Goal: Task Accomplishment & Management: Manage account settings

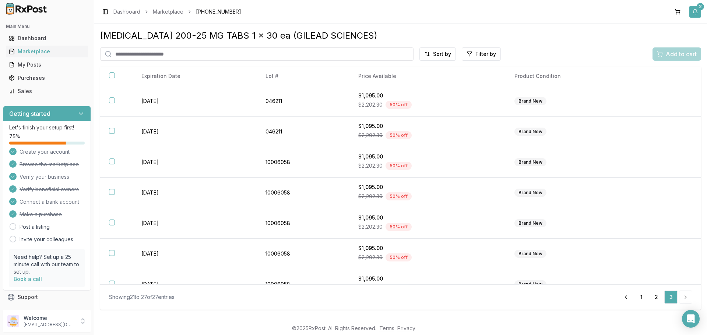
click at [698, 15] on button "2" at bounding box center [695, 12] width 12 height 12
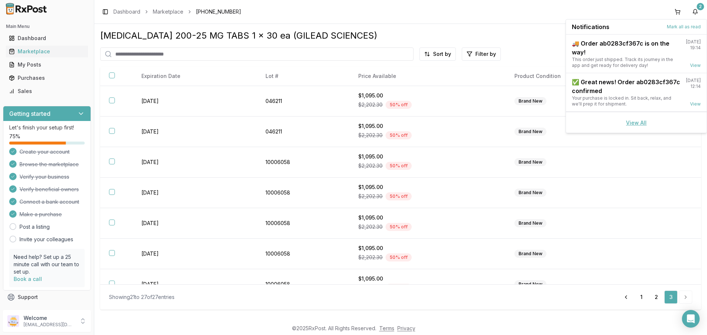
click at [636, 123] on link "View All" at bounding box center [636, 123] width 21 height 6
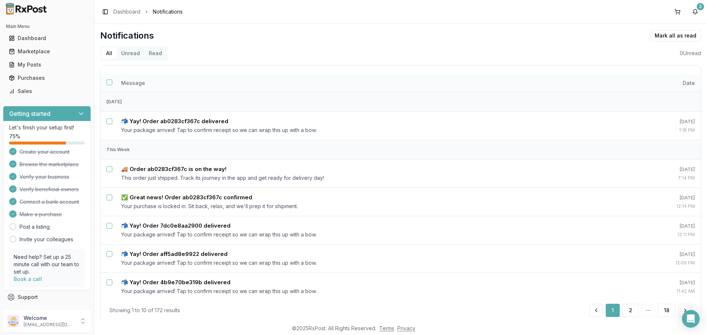
click at [110, 83] on button "Select all notifications" at bounding box center [109, 83] width 6 height 6
click at [638, 35] on button "Mark as read" at bounding box center [642, 36] width 43 height 12
click at [682, 35] on button "Mark all as read" at bounding box center [675, 36] width 51 height 12
click at [676, 35] on button "Mark all as read" at bounding box center [675, 36] width 51 height 12
click at [697, 13] on button "2" at bounding box center [695, 12] width 12 height 12
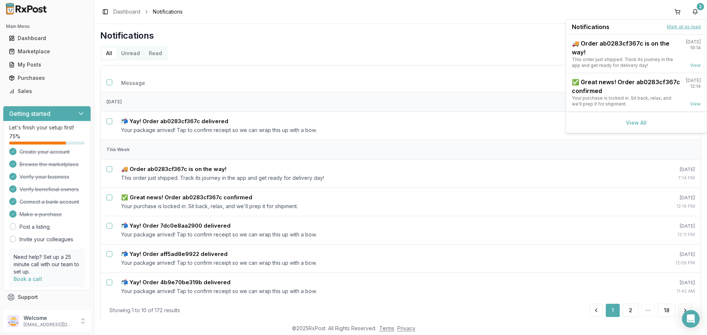
click at [687, 26] on button "Mark all as read" at bounding box center [684, 27] width 34 height 6
click at [682, 26] on button "Mark all as read" at bounding box center [684, 27] width 34 height 6
click at [31, 51] on div "Marketplace" at bounding box center [47, 51] width 76 height 7
